Goal: Check status

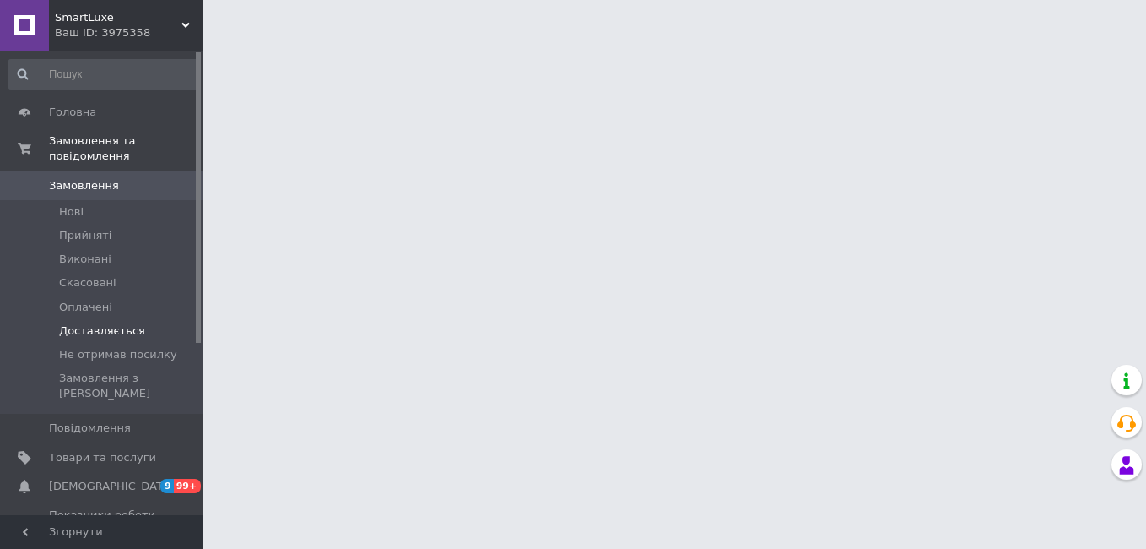
click at [145, 323] on li "Доставляється" at bounding box center [104, 331] width 208 height 24
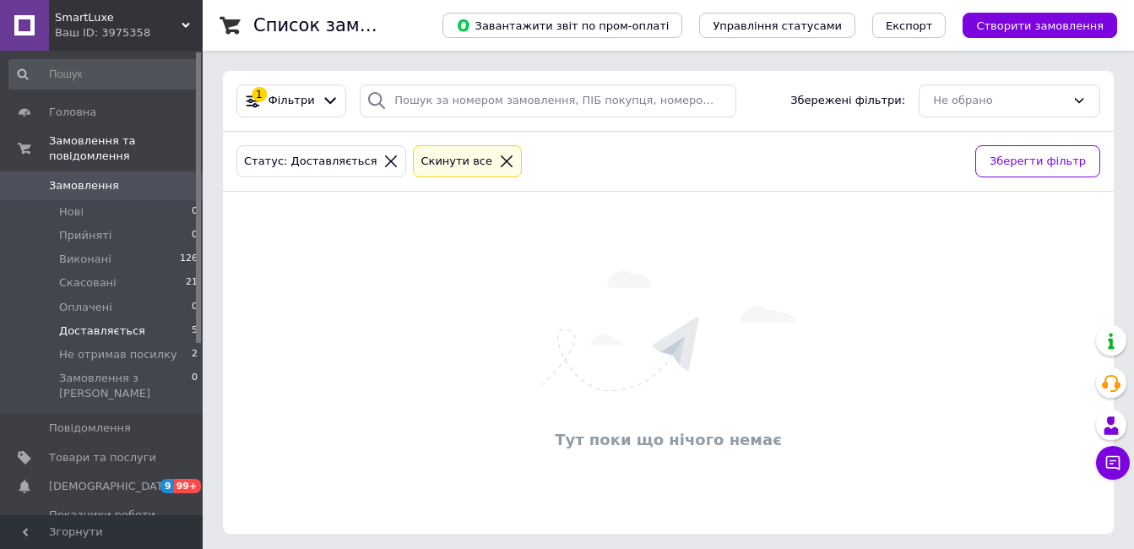
click at [144, 319] on li "Доставляється 5" at bounding box center [104, 331] width 208 height 24
click at [111, 323] on span "Доставляється" at bounding box center [102, 330] width 86 height 15
click at [112, 323] on span "Доставляється" at bounding box center [102, 330] width 86 height 15
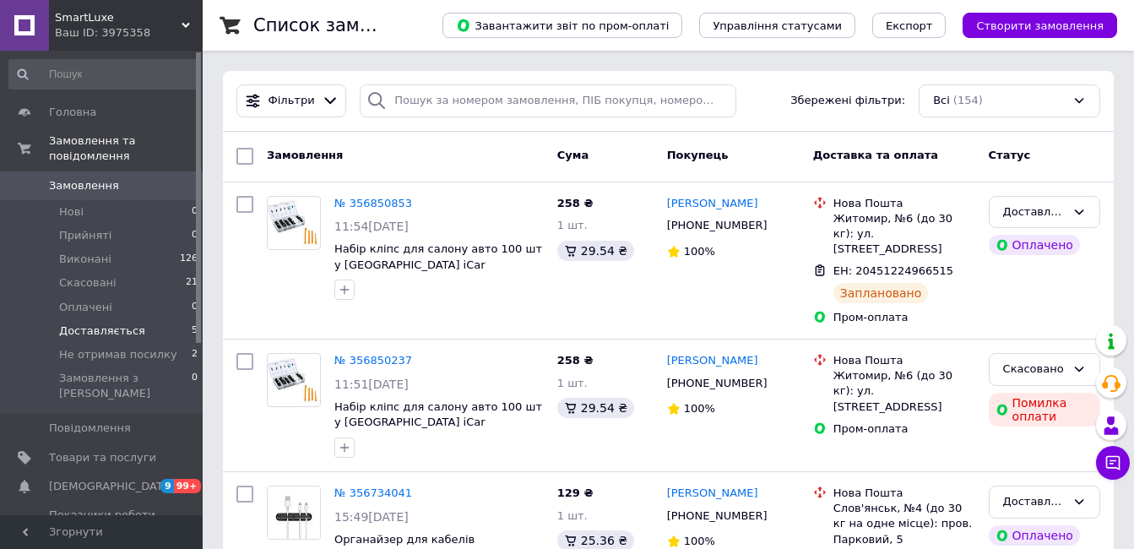
click at [138, 319] on li "Доставляється 5" at bounding box center [104, 331] width 208 height 24
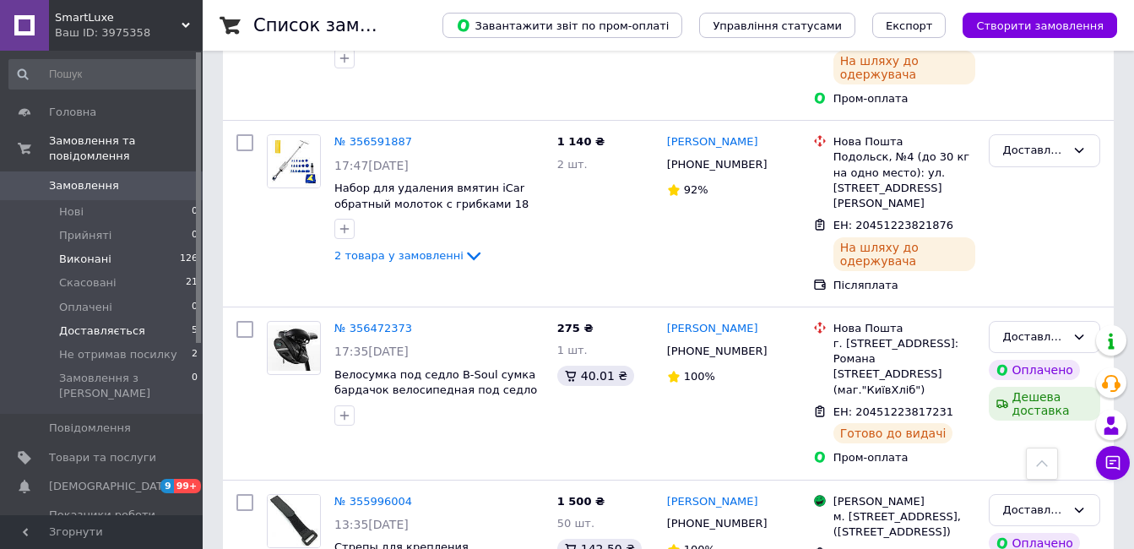
scroll to position [459, 0]
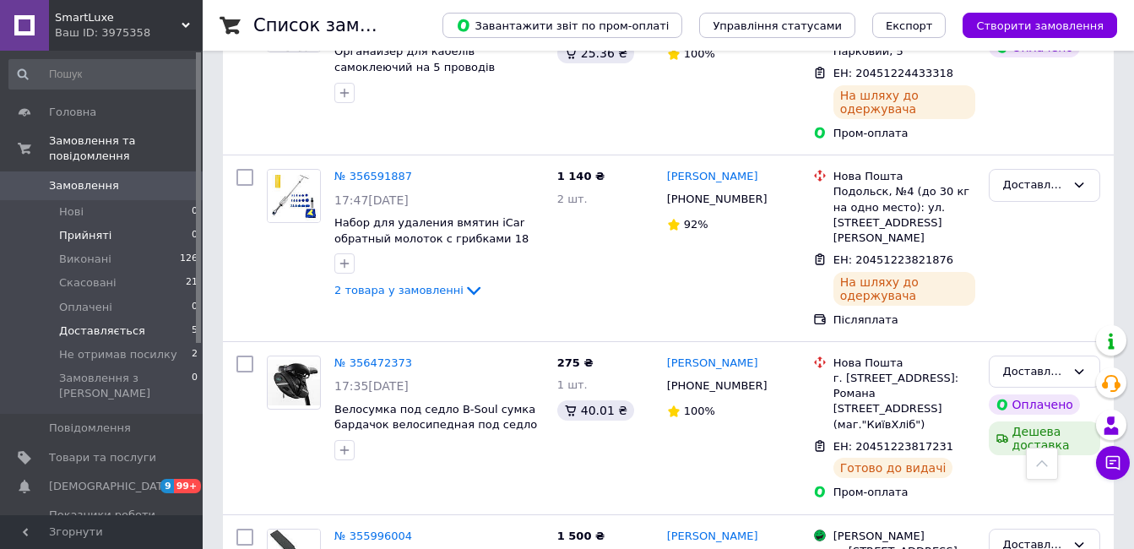
click at [129, 224] on li "Прийняті 0" at bounding box center [104, 236] width 208 height 24
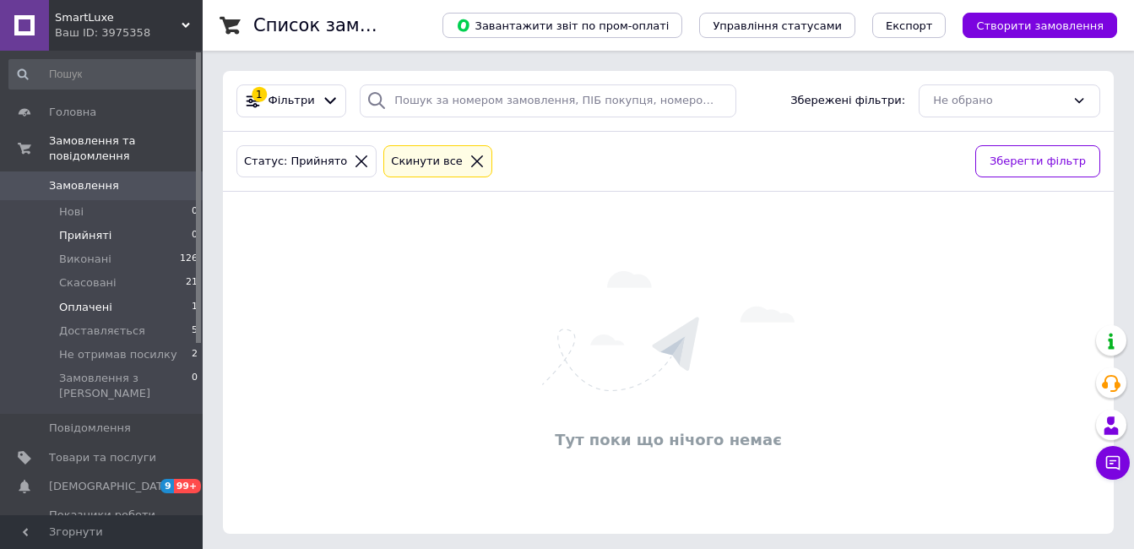
click at [147, 295] on li "Оплачені 1" at bounding box center [104, 307] width 208 height 24
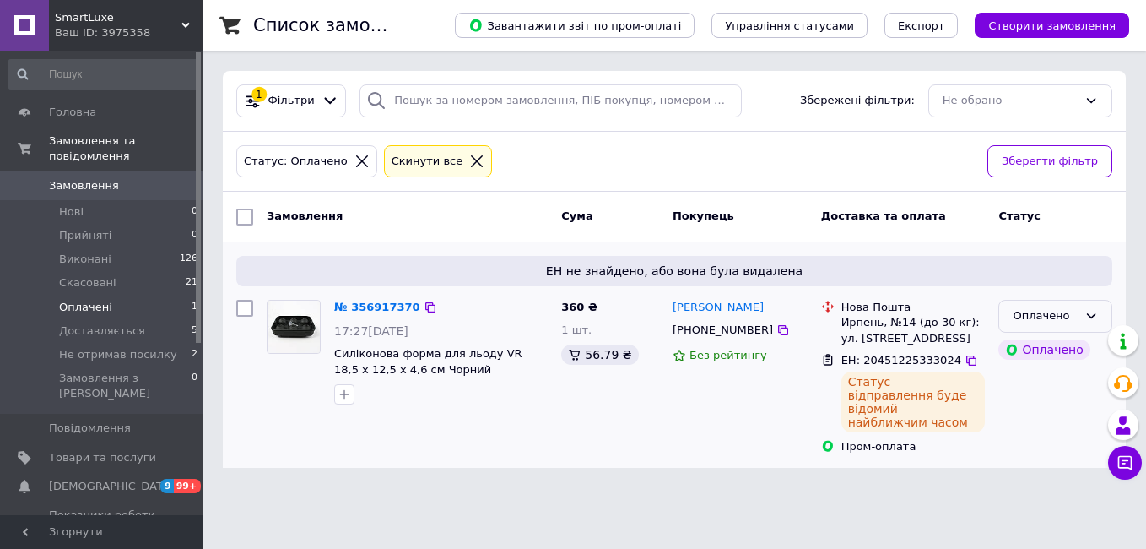
click at [1078, 314] on div "Оплачено" at bounding box center [1056, 316] width 114 height 33
click at [1042, 444] on li "Доставляється" at bounding box center [1055, 452] width 112 height 48
